Goal: Find specific page/section: Find specific page/section

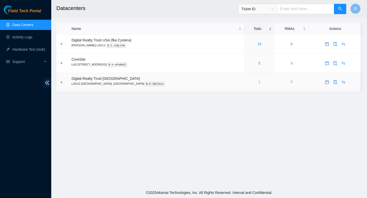
click at [258, 83] on link "1" at bounding box center [259, 82] width 2 height 4
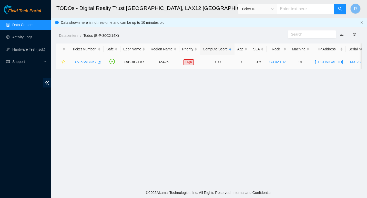
click at [85, 61] on link "B-V-5SVBDK7" at bounding box center [85, 62] width 23 height 4
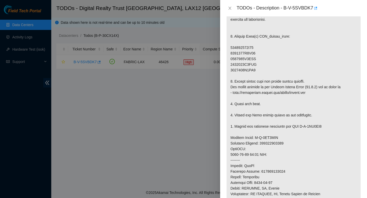
scroll to position [111, 0]
